Goal: Entertainment & Leisure: Browse casually

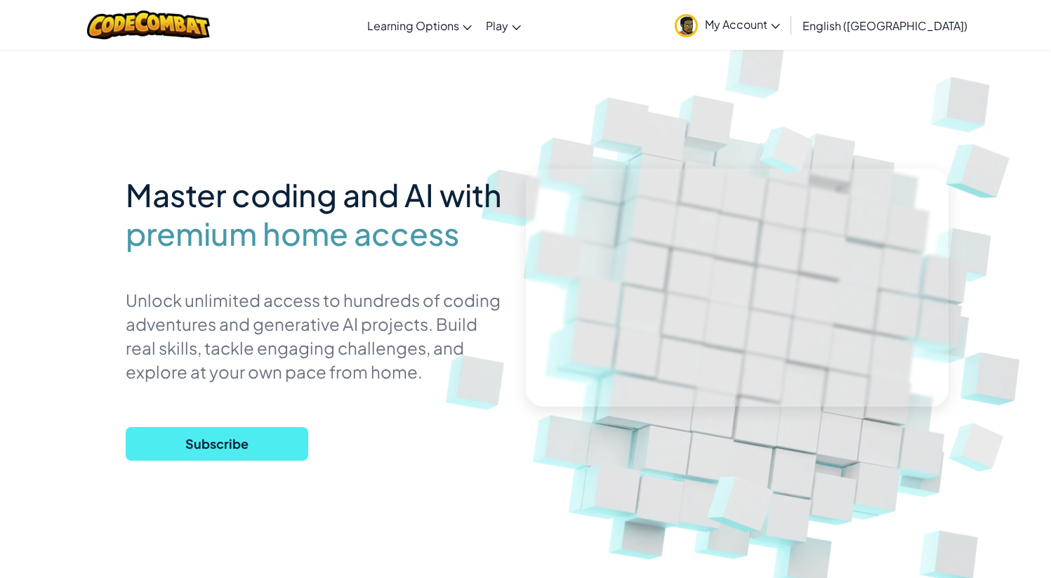
click at [787, 37] on link "My Account" at bounding box center [726, 25] width 119 height 44
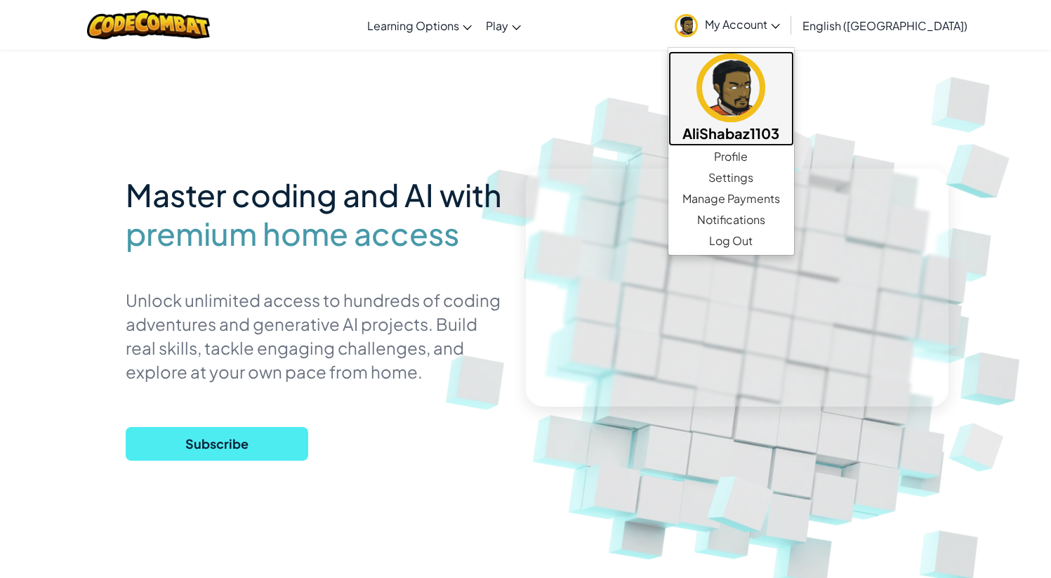
click at [765, 102] on img at bounding box center [730, 87] width 69 height 69
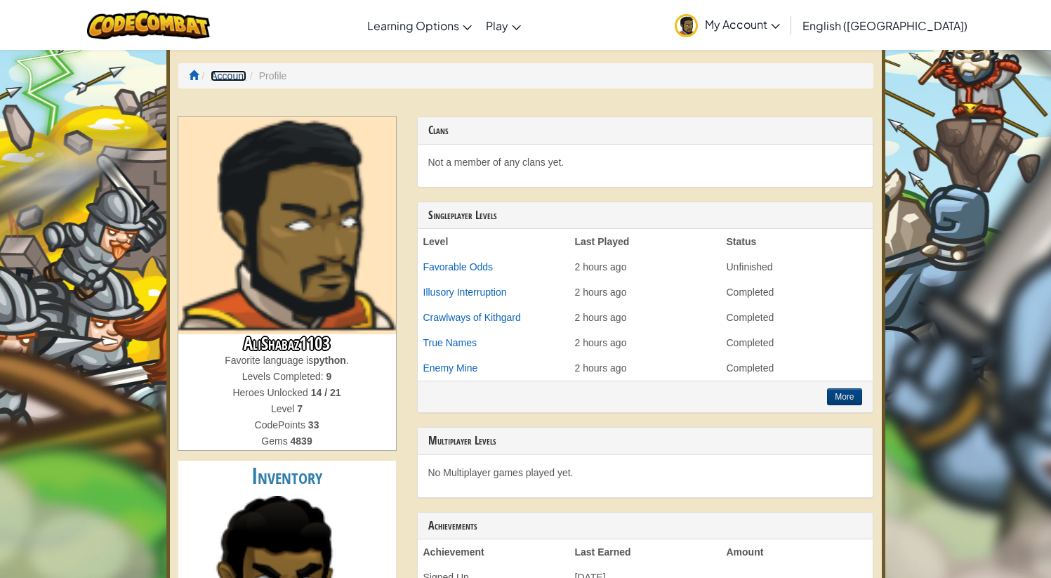
click at [225, 70] on link "Account" at bounding box center [229, 75] width 36 height 11
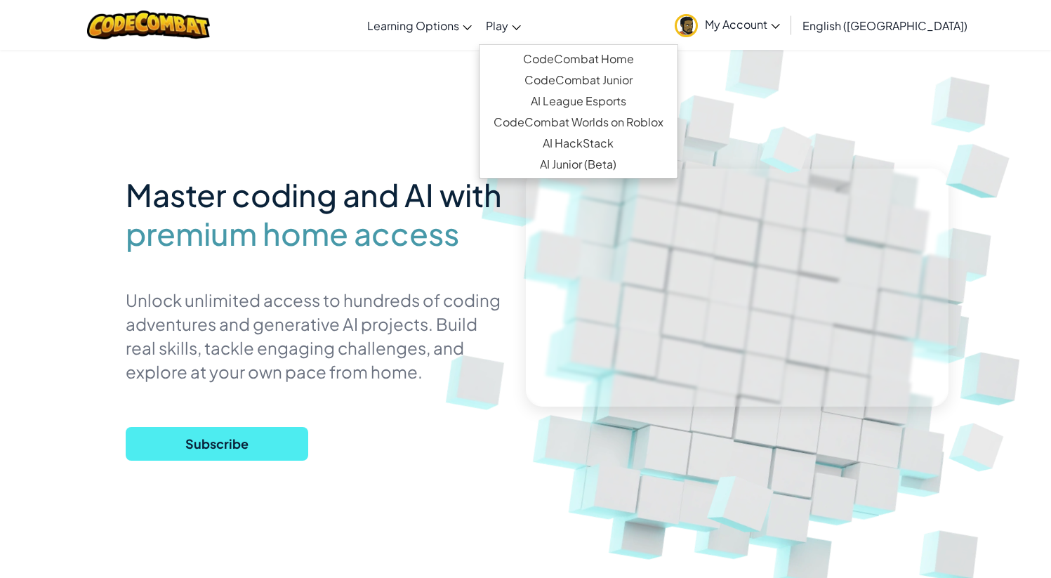
click at [508, 28] on span "Play" at bounding box center [497, 25] width 22 height 15
click at [660, 59] on link "CodeCombat Home" at bounding box center [578, 58] width 198 height 21
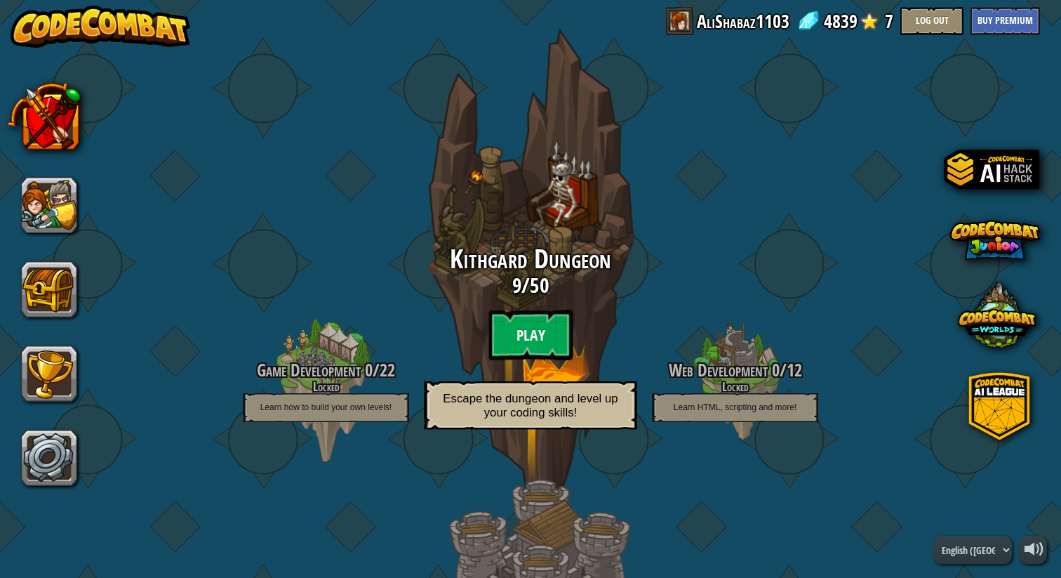
click at [546, 332] on btn "Play" at bounding box center [530, 335] width 84 height 51
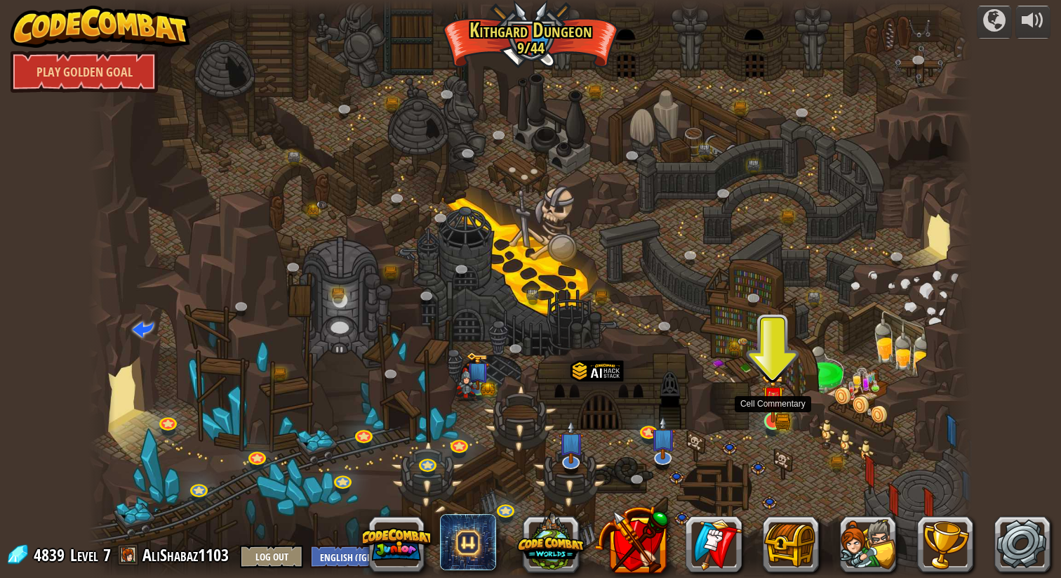
click at [773, 413] on img at bounding box center [772, 397] width 23 height 51
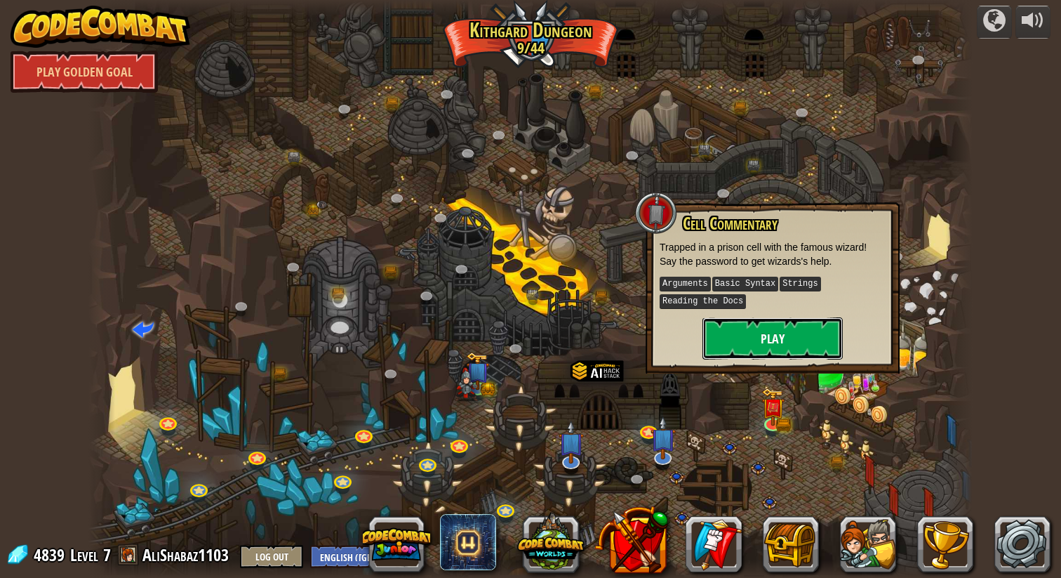
click at [787, 351] on button "Play" at bounding box center [773, 338] width 140 height 42
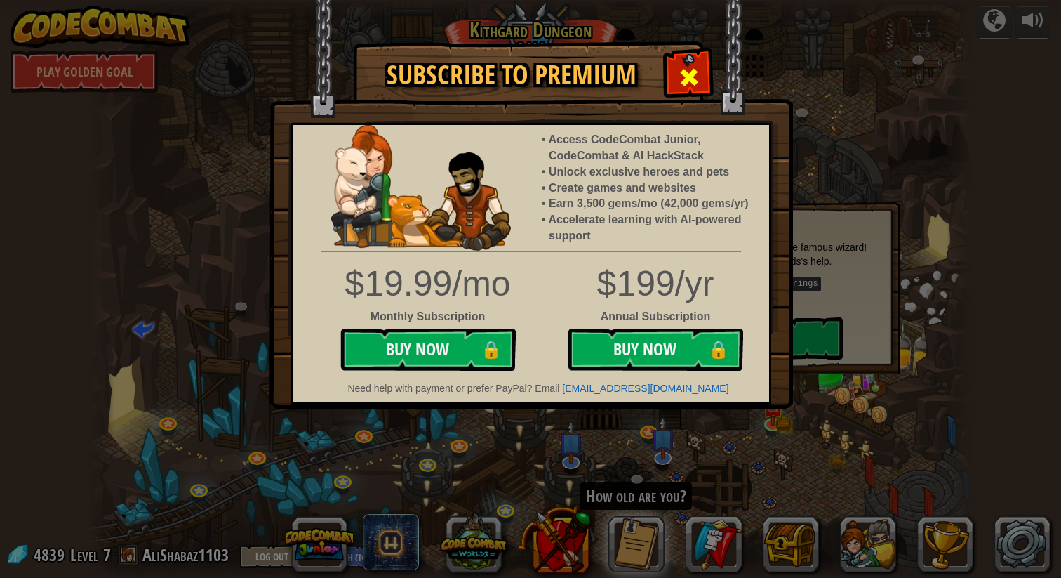
click at [686, 78] on span at bounding box center [689, 77] width 22 height 22
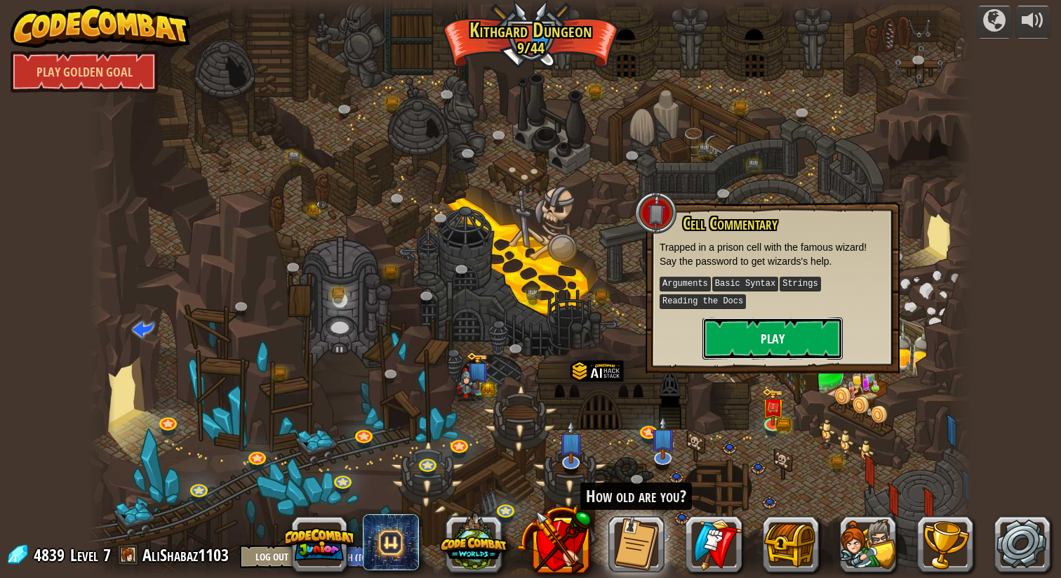
click at [776, 345] on button "Play" at bounding box center [773, 338] width 140 height 42
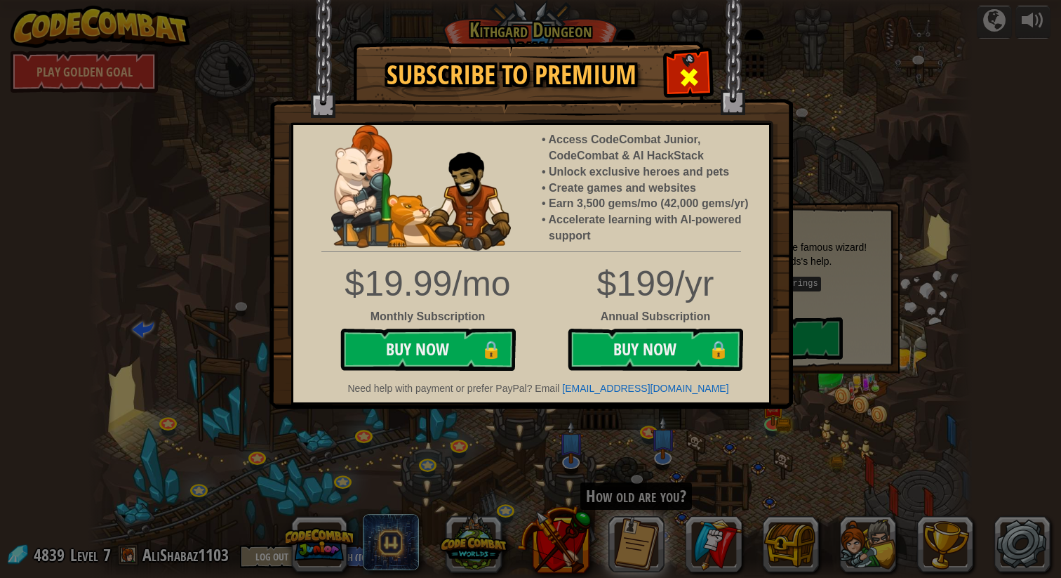
click at [684, 78] on span at bounding box center [689, 77] width 22 height 22
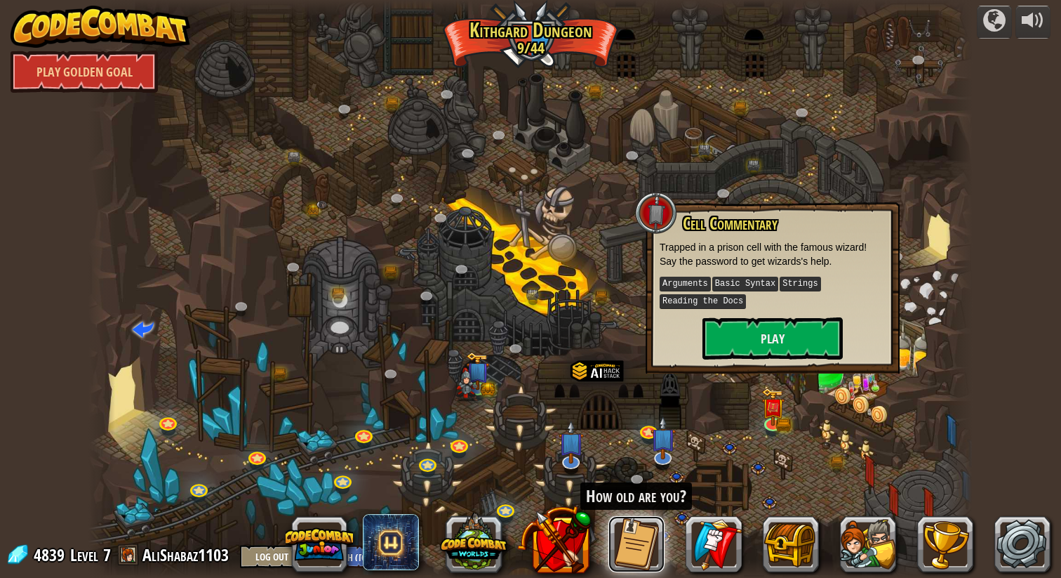
click at [626, 533] on button at bounding box center [636, 544] width 56 height 56
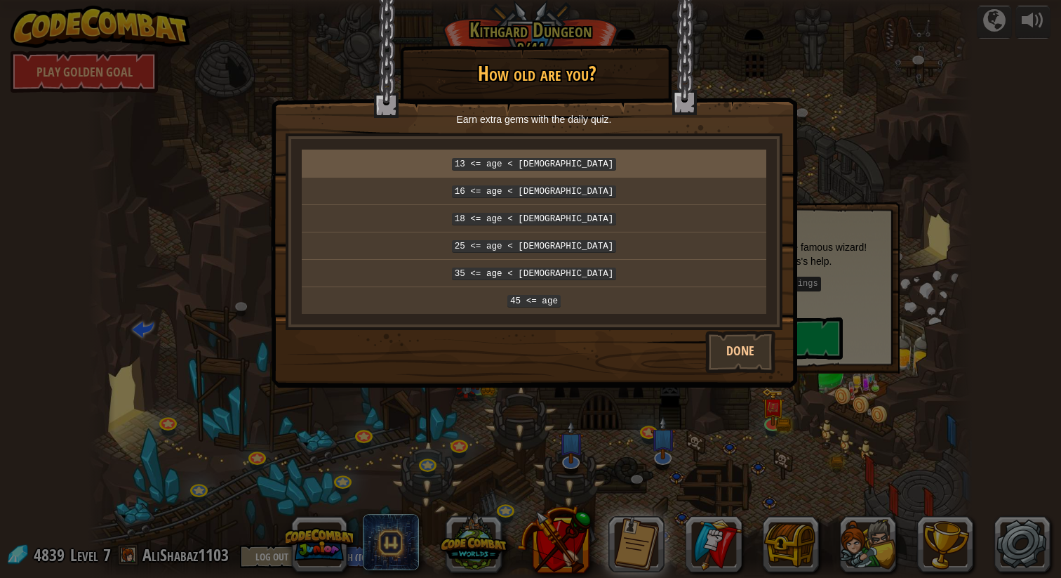
click at [568, 168] on code "13 <= age < 16" at bounding box center [534, 164] width 165 height 13
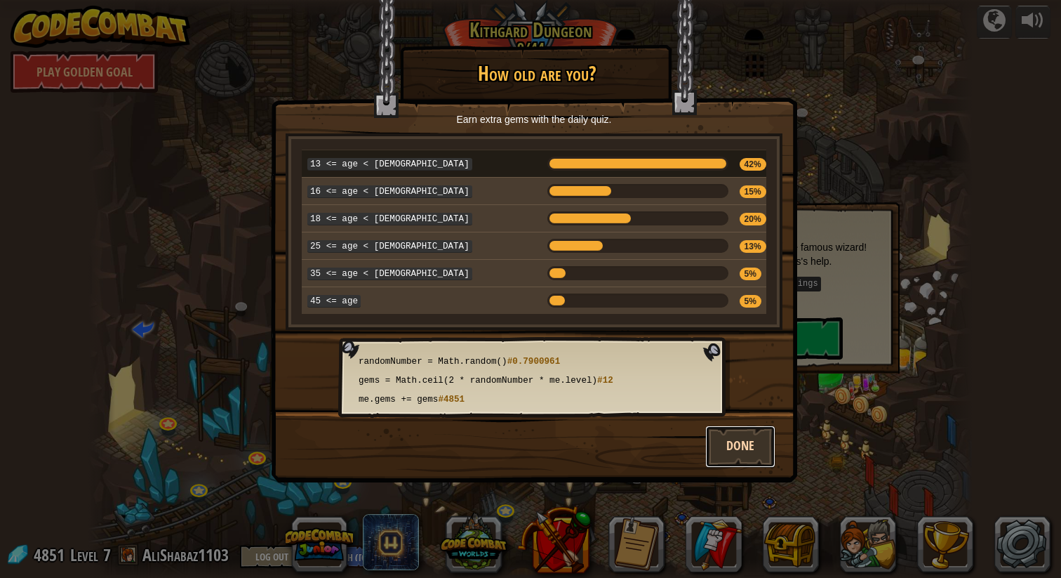
click at [727, 437] on button "Done" at bounding box center [740, 446] width 70 height 42
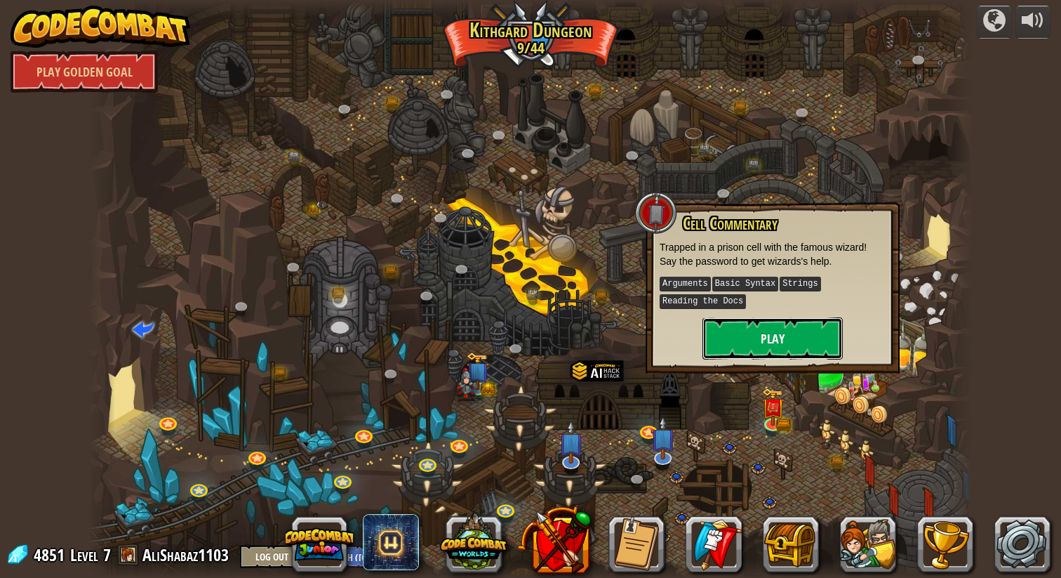
click at [762, 328] on button "Play" at bounding box center [773, 338] width 140 height 42
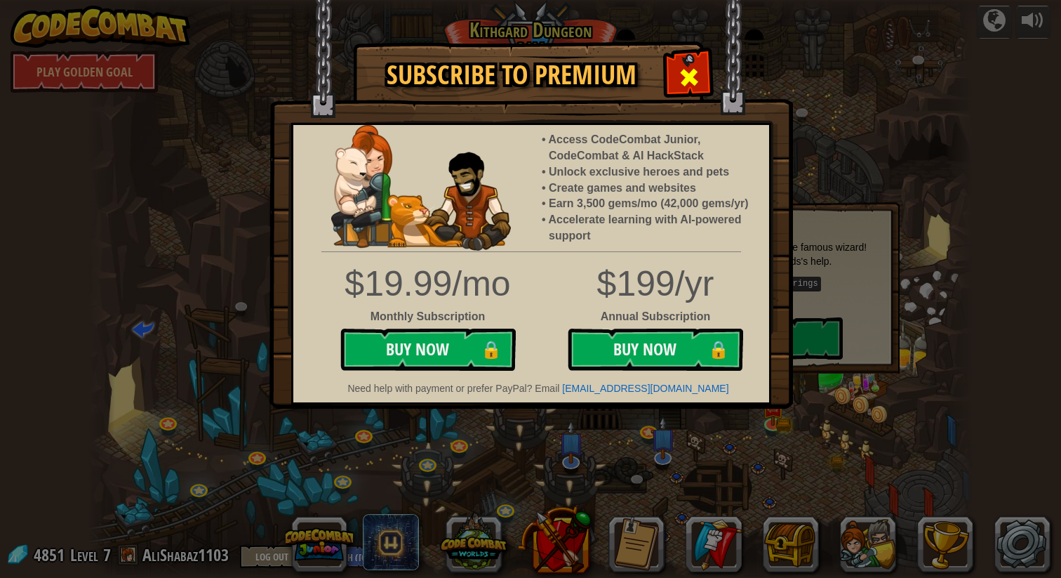
click at [688, 67] on span at bounding box center [689, 77] width 22 height 22
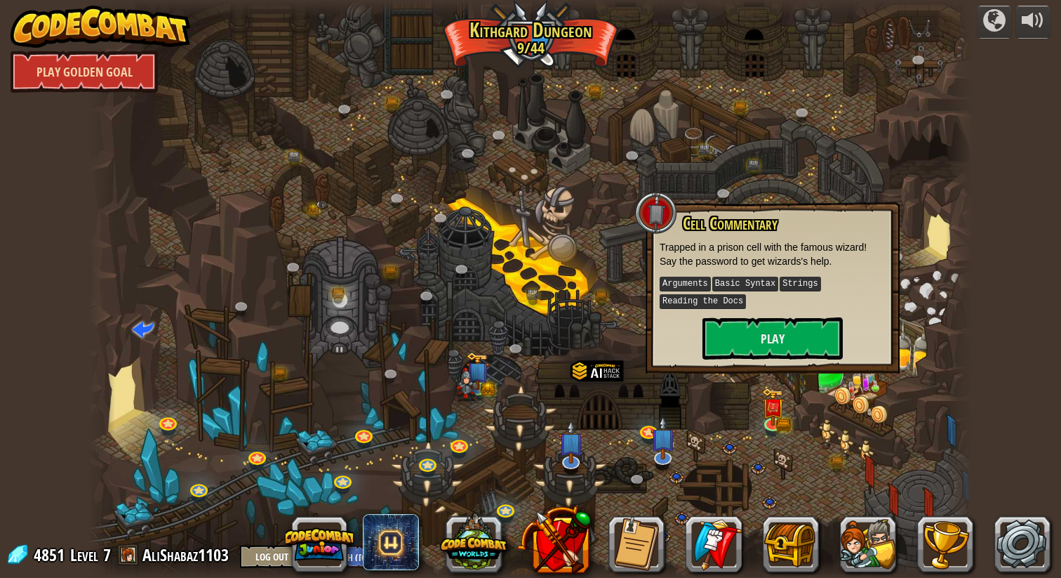
click at [134, 76] on link "Play Golden Goal" at bounding box center [84, 72] width 147 height 42
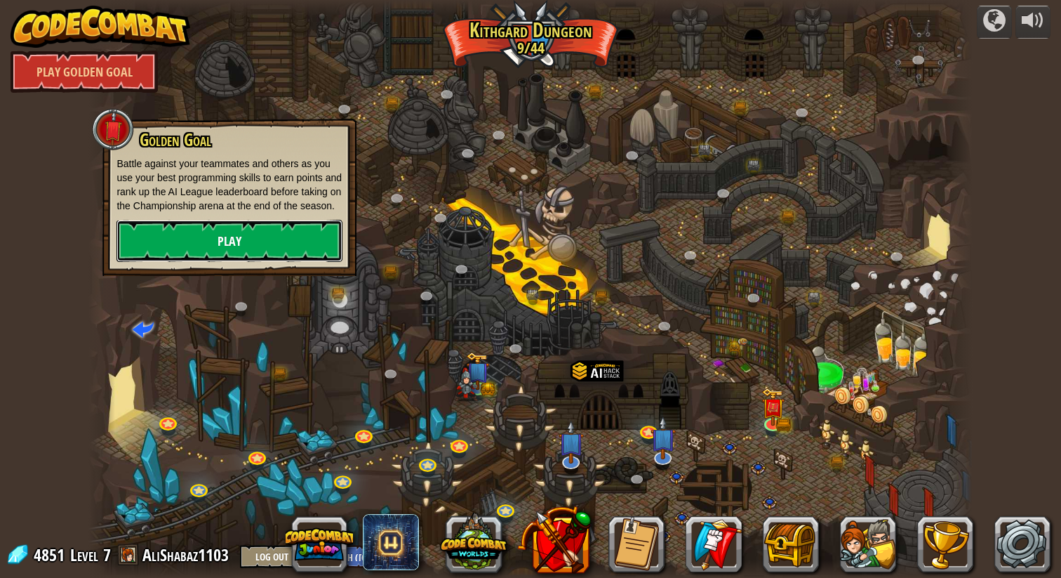
click at [310, 258] on link "Play" at bounding box center [230, 241] width 226 height 42
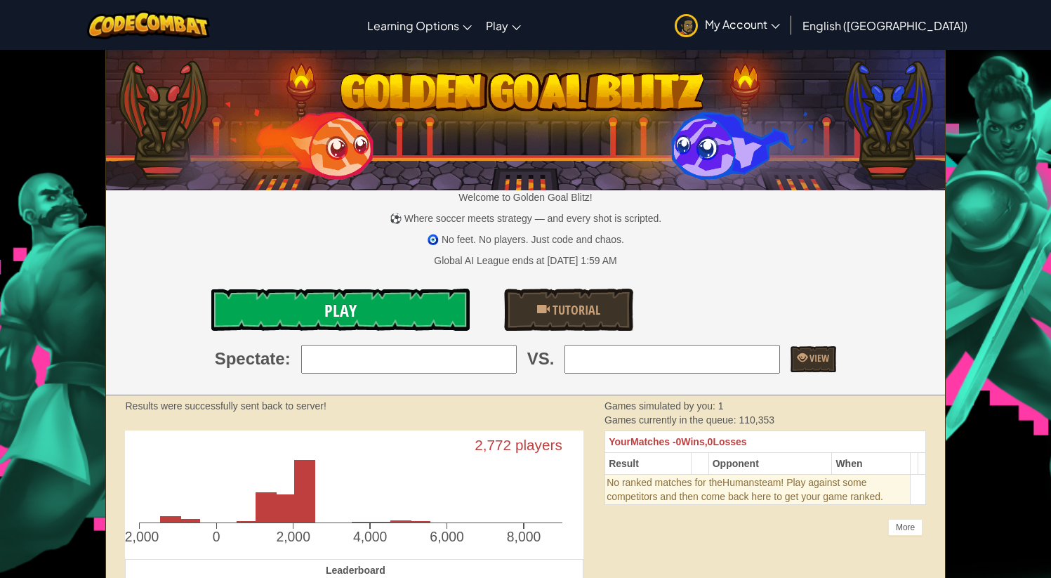
click at [397, 314] on link "Play" at bounding box center [340, 309] width 258 height 42
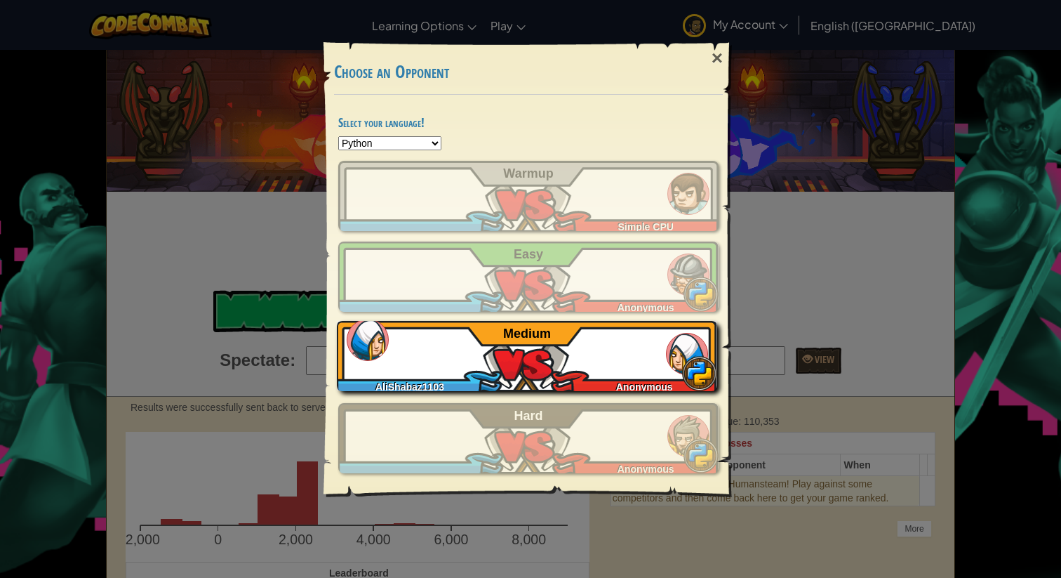
click at [460, 338] on div "AliShabaz1103 Anonymous Medium" at bounding box center [527, 356] width 380 height 70
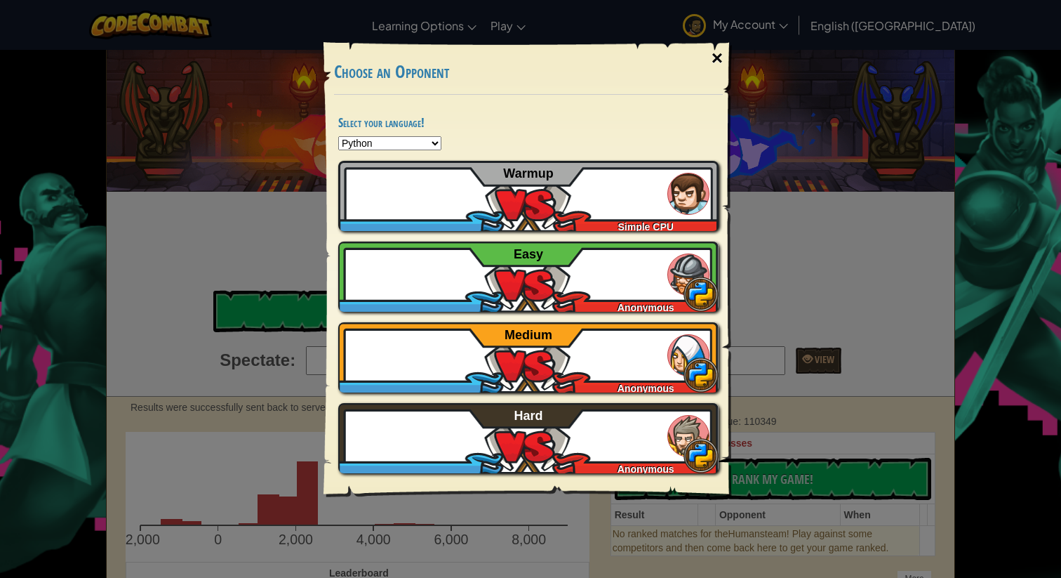
click at [713, 62] on div "×" at bounding box center [717, 58] width 32 height 41
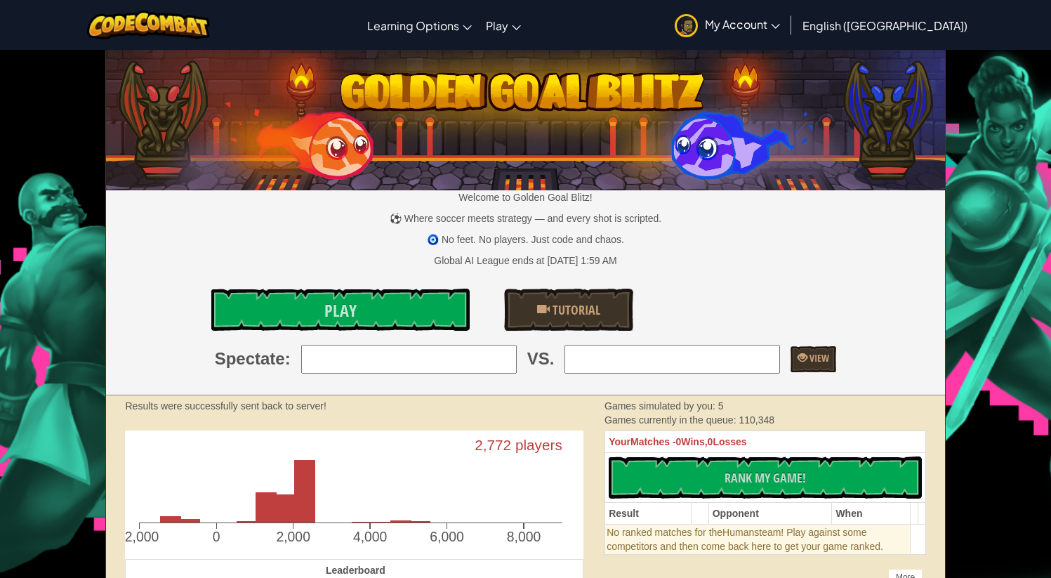
click at [787, 10] on link "My Account" at bounding box center [726, 25] width 119 height 44
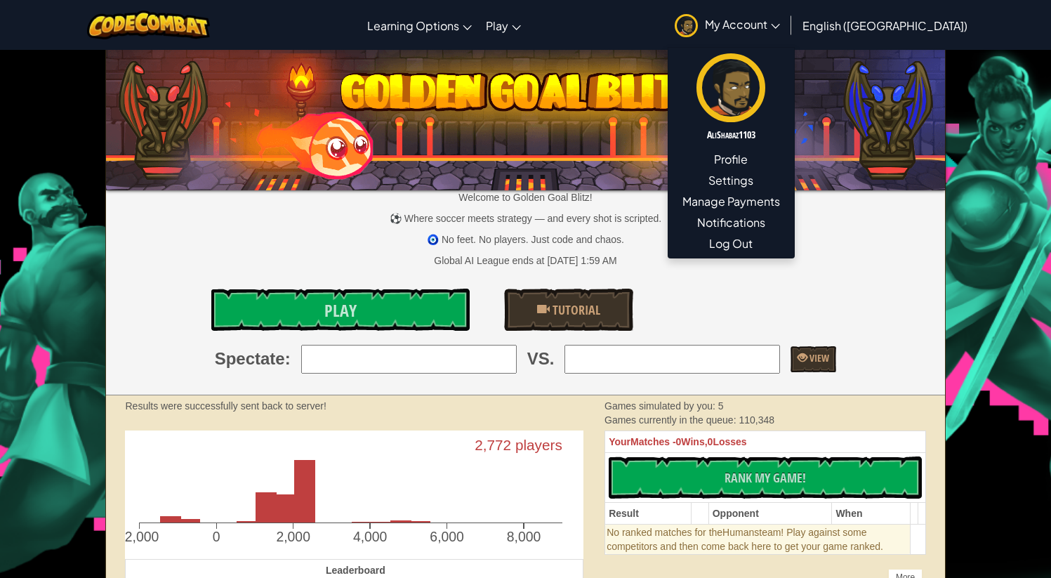
click at [890, 53] on img at bounding box center [525, 117] width 839 height 146
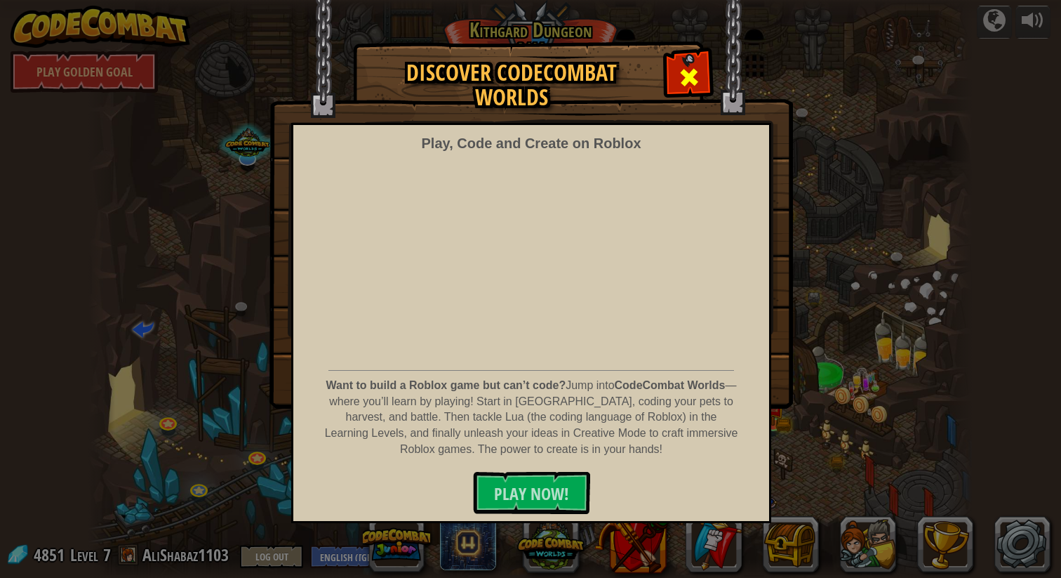
click at [693, 66] on span at bounding box center [689, 77] width 22 height 22
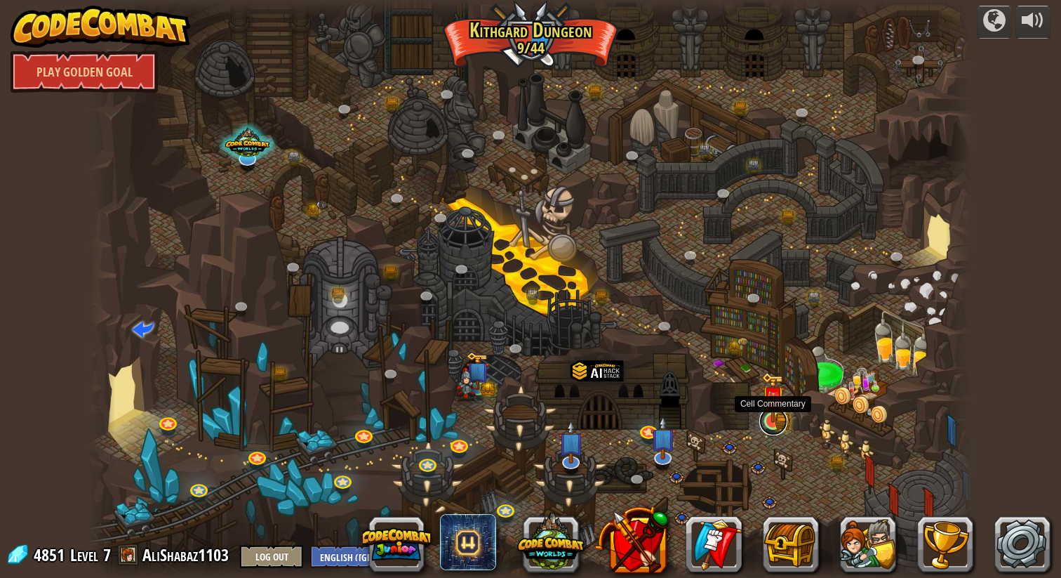
click at [783, 425] on link at bounding box center [773, 421] width 28 height 28
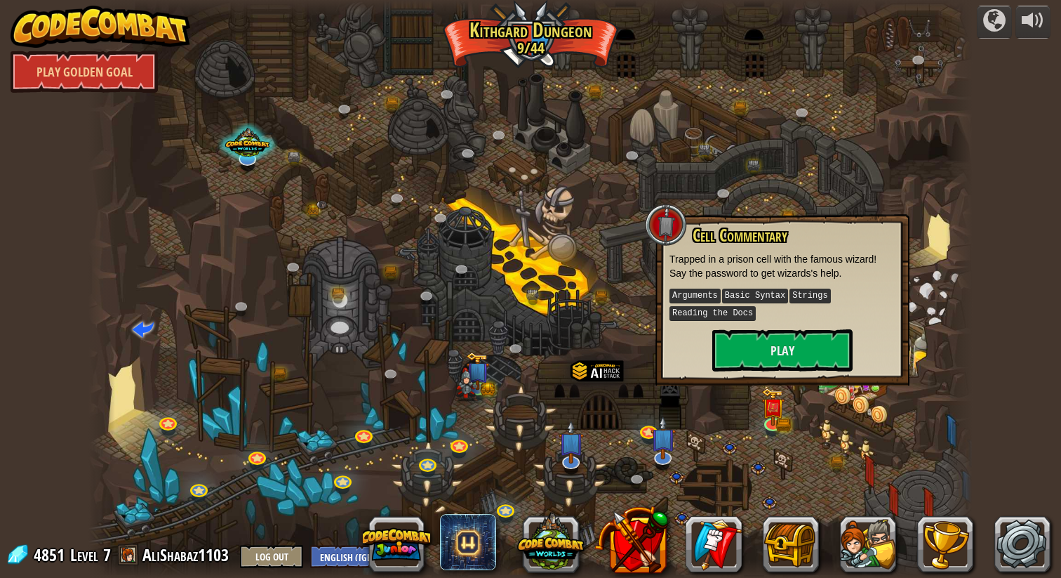
click at [799, 370] on div "Cell Commentary Trapped in a prison cell with the famous wizard! Say the passwo…" at bounding box center [782, 299] width 254 height 171
click at [800, 354] on button "Play" at bounding box center [782, 350] width 140 height 42
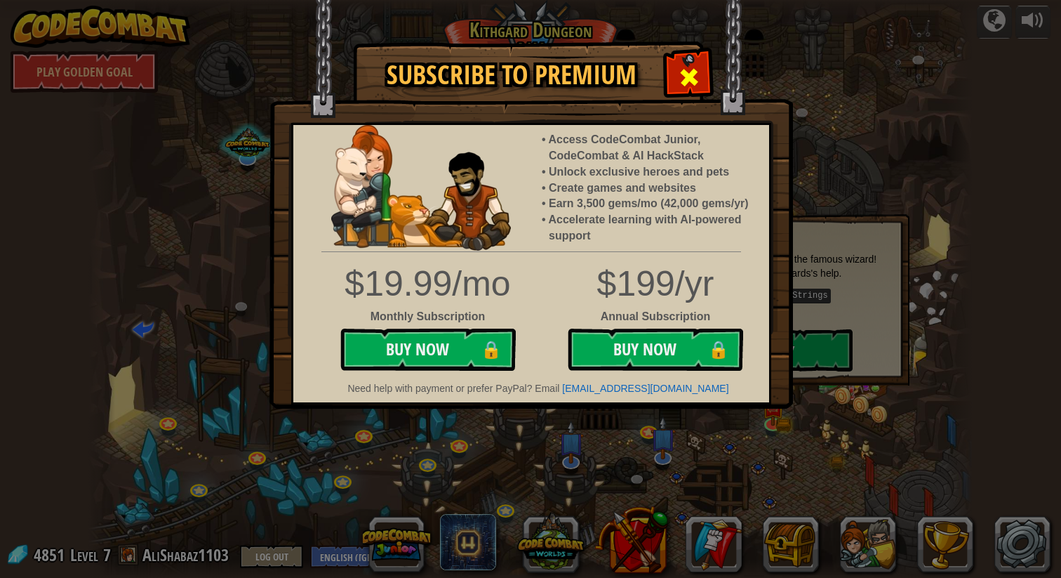
click at [693, 60] on div at bounding box center [689, 75] width 44 height 44
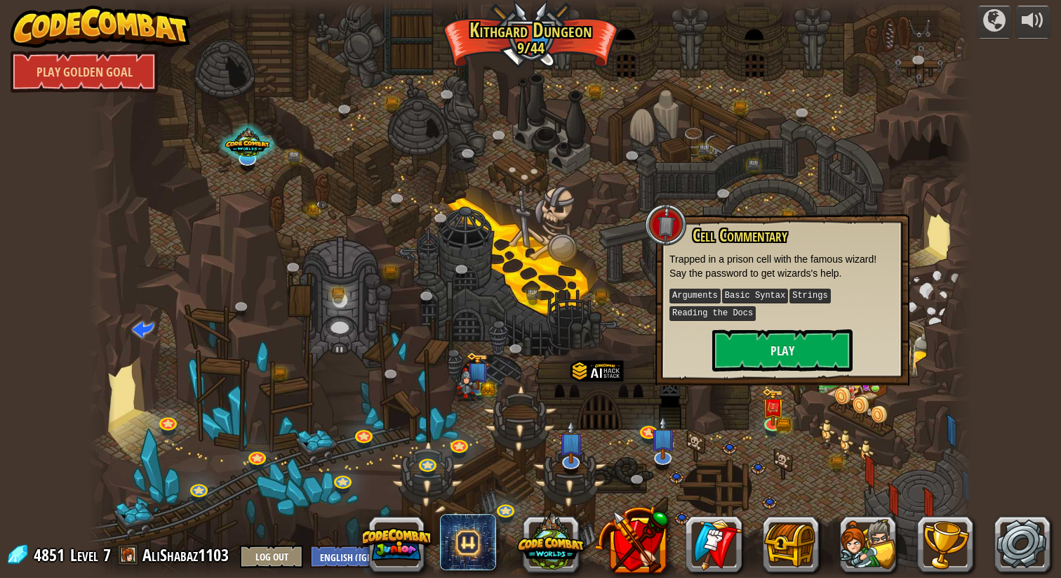
click at [672, 232] on div at bounding box center [666, 225] width 42 height 42
click at [462, 209] on div at bounding box center [530, 289] width 884 height 578
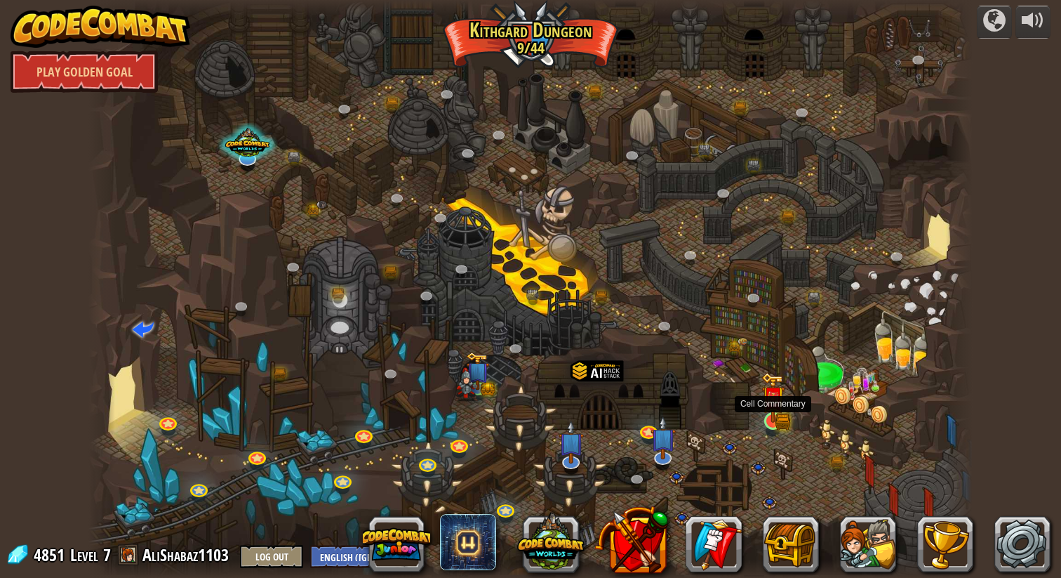
click at [779, 412] on div at bounding box center [773, 421] width 18 height 18
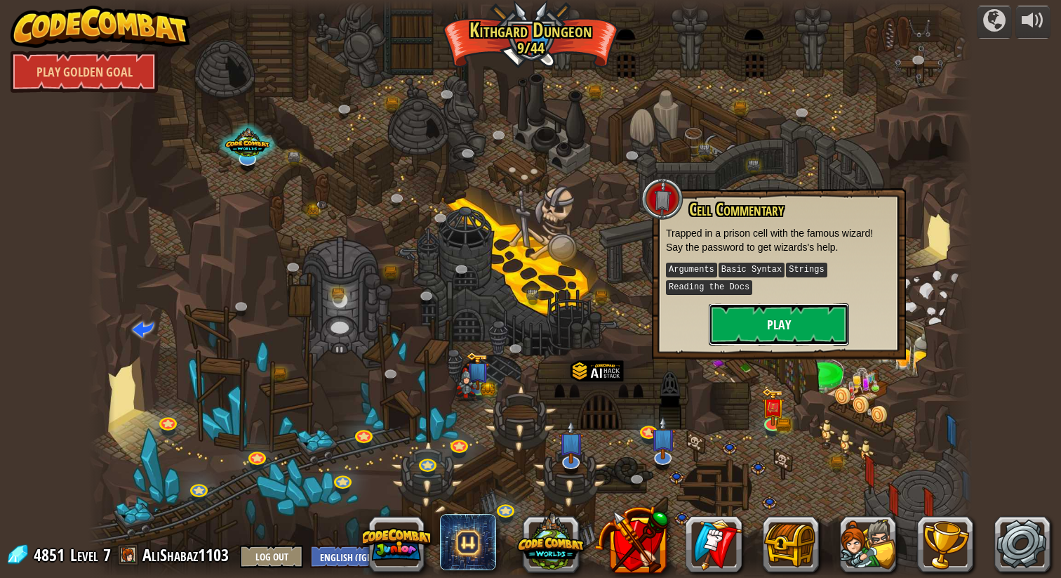
click at [766, 321] on button "Play" at bounding box center [779, 324] width 140 height 42
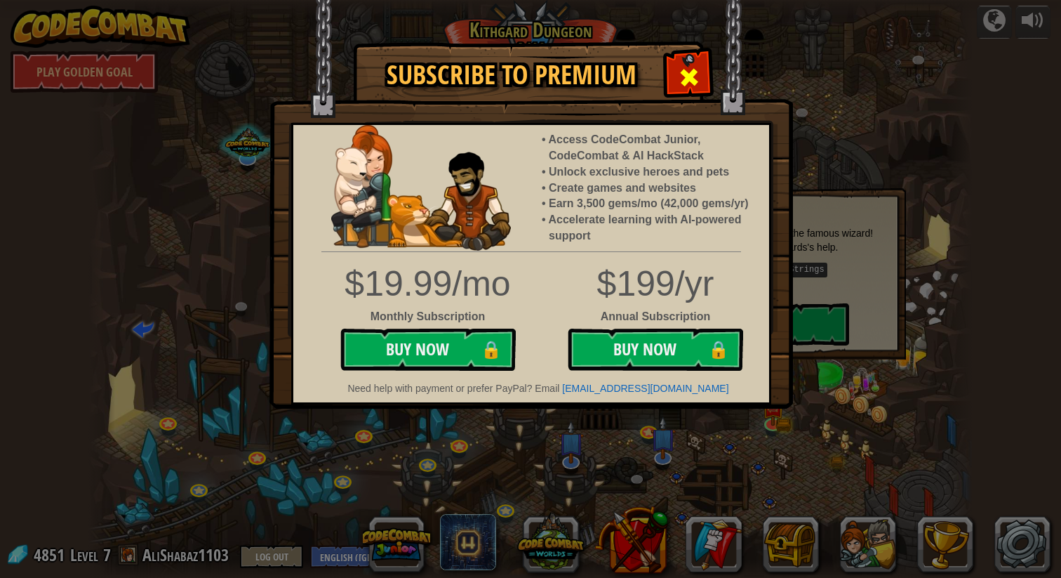
click at [687, 62] on div at bounding box center [689, 75] width 44 height 44
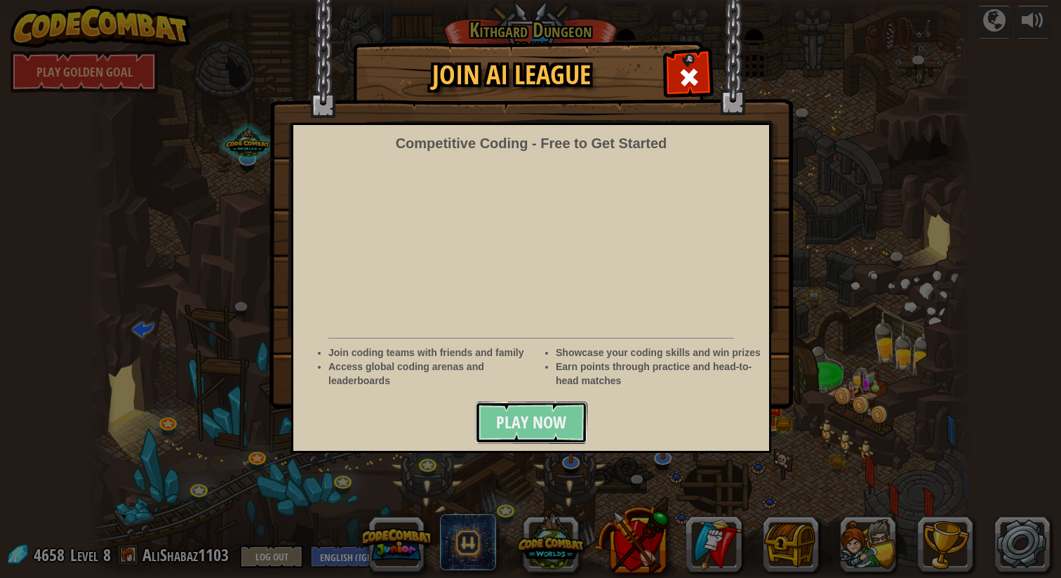
click at [510, 422] on span "Play Now" at bounding box center [531, 422] width 70 height 22
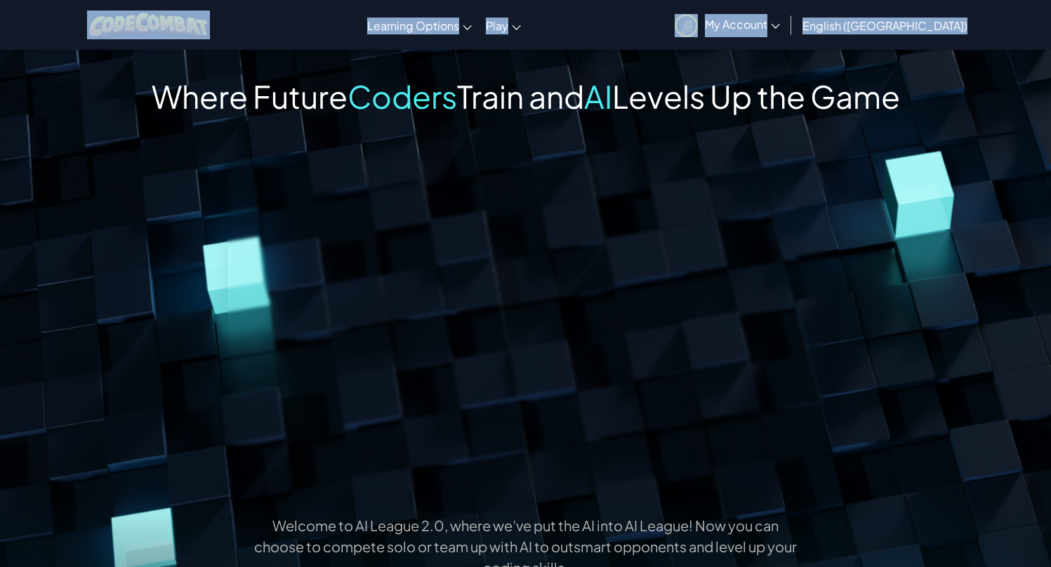
drag, startPoint x: 72, startPoint y: -1, endPoint x: 42, endPoint y: -6, distance: 29.9
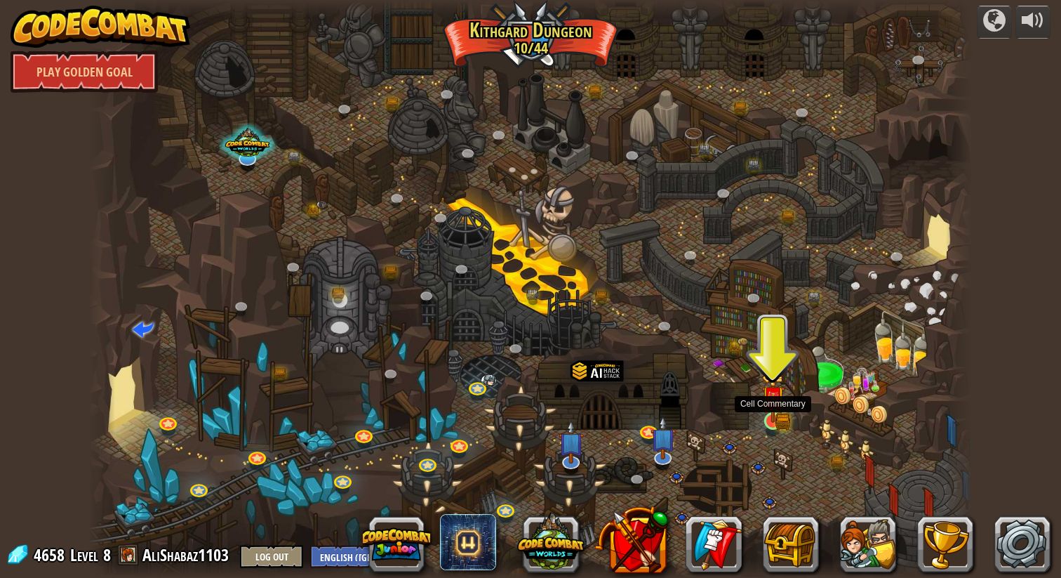
click at [764, 412] on img at bounding box center [772, 397] width 23 height 51
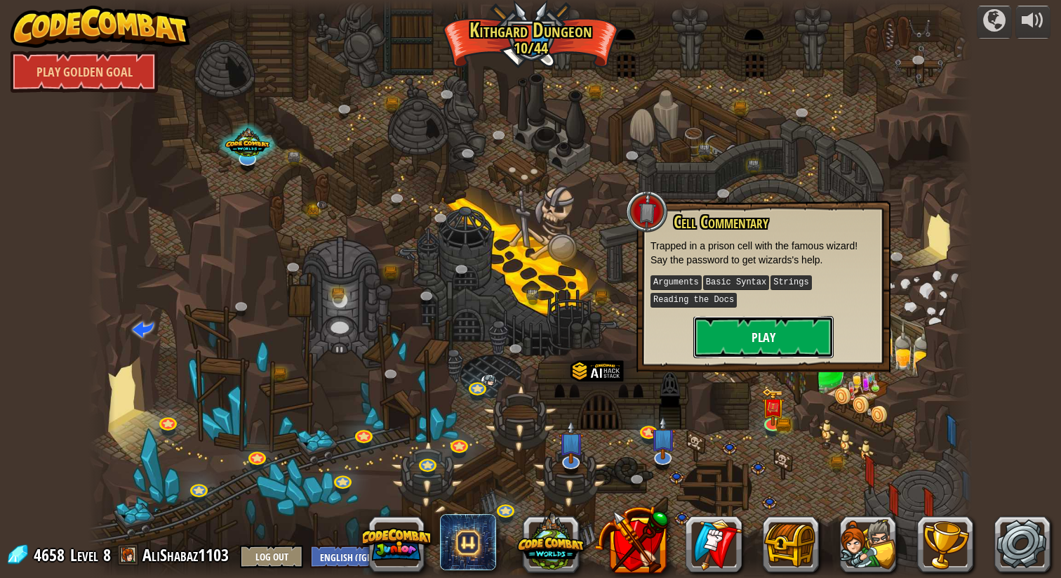
click at [777, 331] on button "Play" at bounding box center [763, 337] width 140 height 42
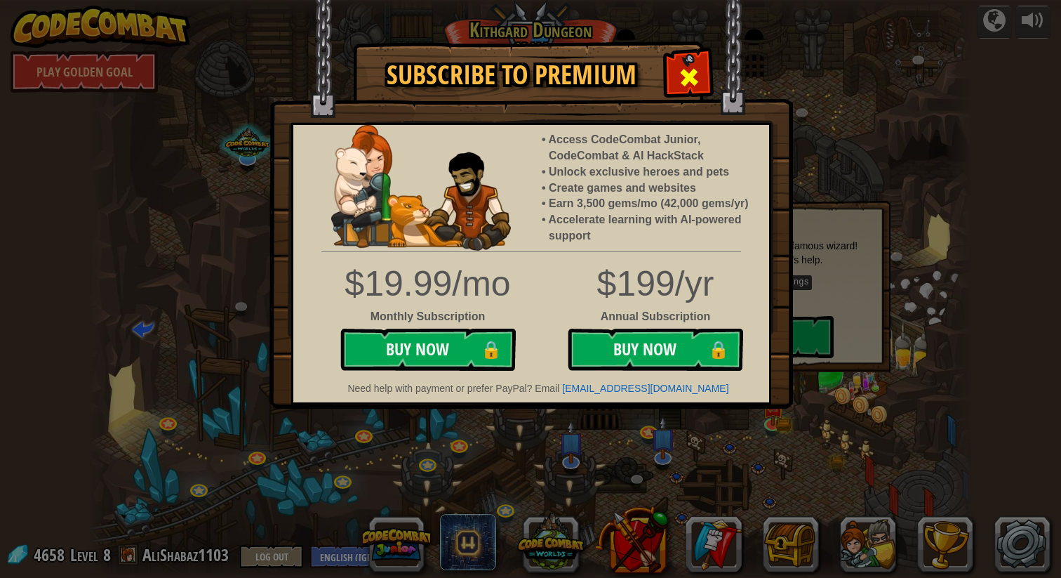
click at [681, 84] on span at bounding box center [689, 77] width 22 height 22
